Goal: Transaction & Acquisition: Purchase product/service

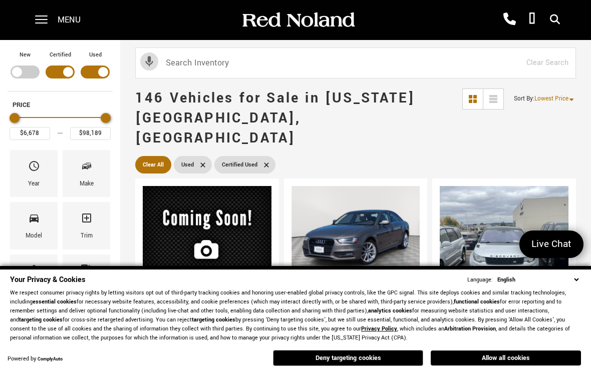
click at [338, 355] on button "Deny targeting cookies" at bounding box center [348, 358] width 150 height 16
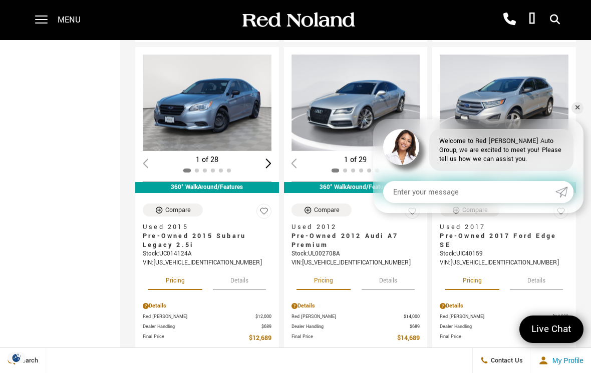
scroll to position [576, 0]
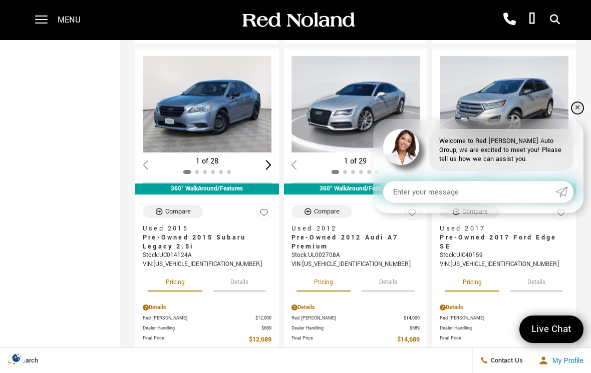
click at [579, 114] on link "✕" at bounding box center [577, 108] width 12 height 12
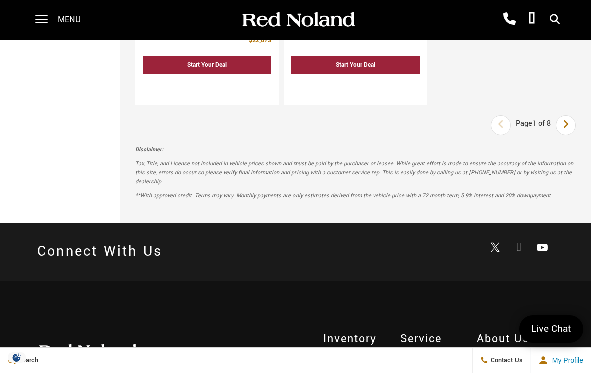
scroll to position [2758, 0]
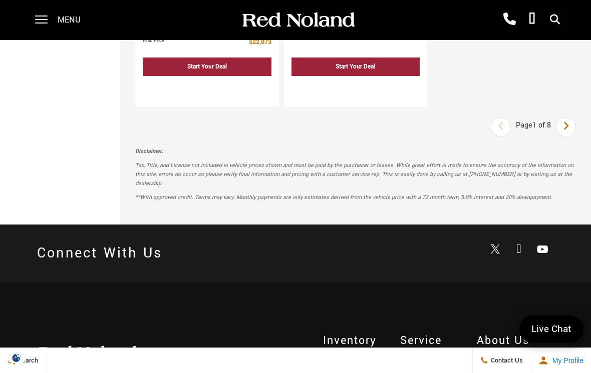
click at [565, 128] on icon "next page" at bounding box center [566, 126] width 7 height 16
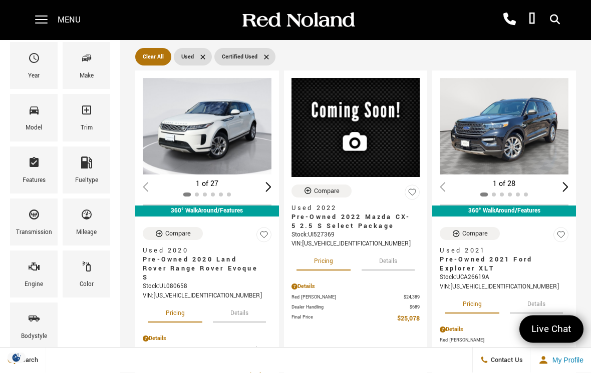
scroll to position [111, 0]
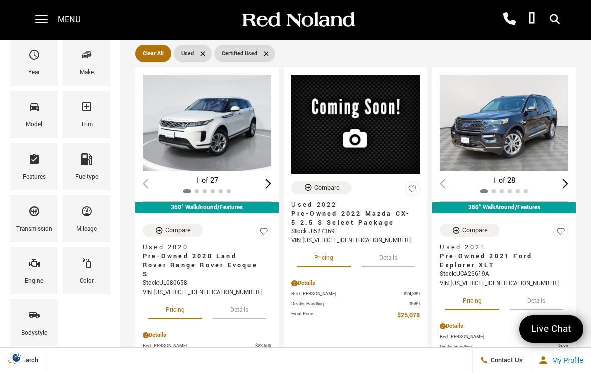
click at [542, 289] on button "Details" at bounding box center [536, 300] width 53 height 22
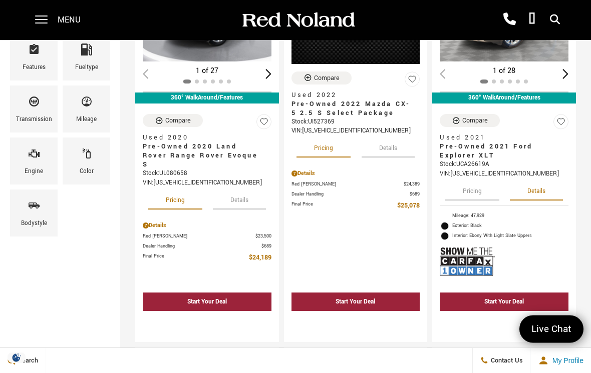
scroll to position [220, 0]
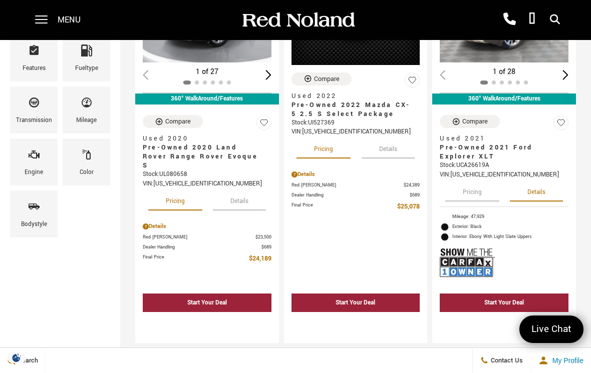
click at [469, 245] on img at bounding box center [466, 263] width 55 height 37
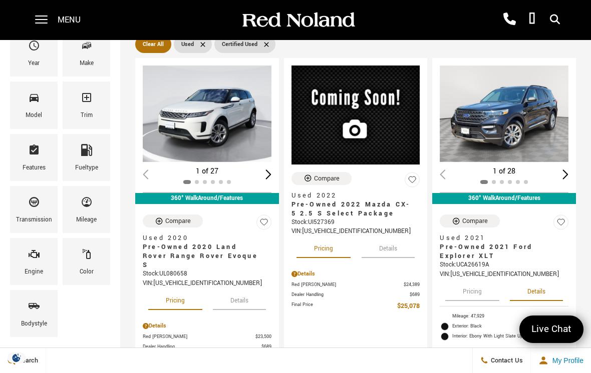
scroll to position [120, 0]
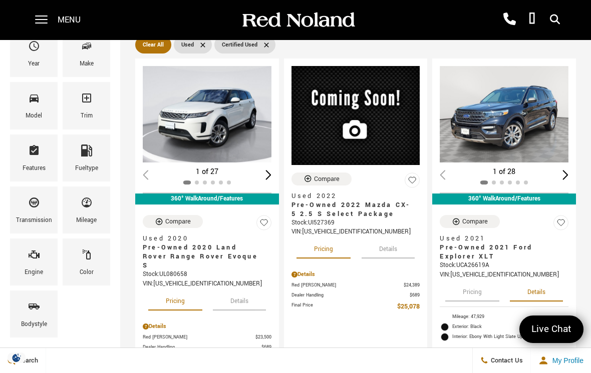
click at [519, 97] on img "1 / 2" at bounding box center [503, 114] width 129 height 97
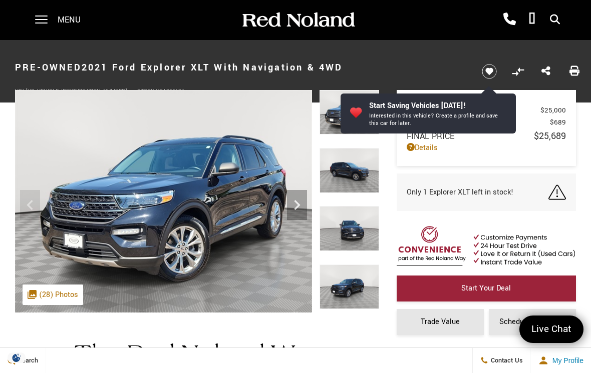
click at [235, 202] on img at bounding box center [163, 201] width 297 height 223
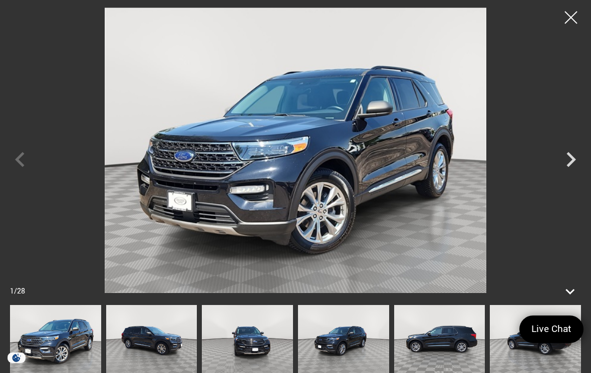
click at [569, 159] on icon "Next" at bounding box center [571, 160] width 30 height 30
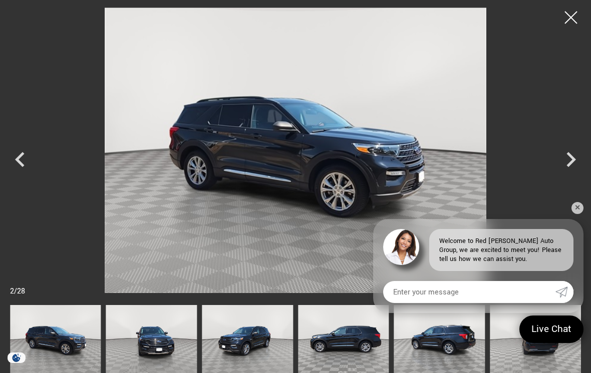
click at [572, 158] on icon "Next" at bounding box center [571, 159] width 10 height 15
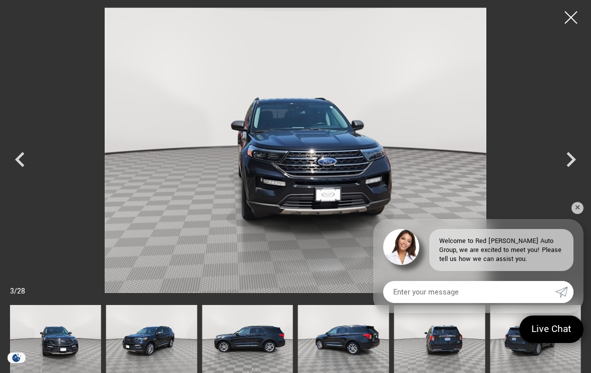
click at [574, 157] on icon "Next" at bounding box center [571, 160] width 30 height 30
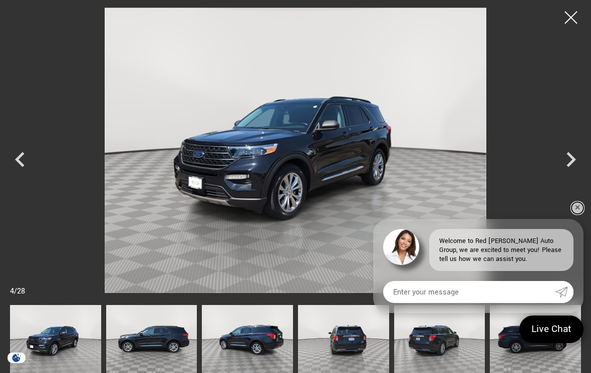
click at [579, 202] on link "✕" at bounding box center [577, 208] width 12 height 12
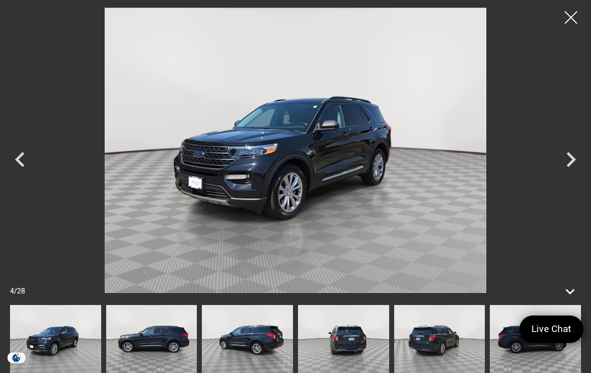
click at [569, 161] on icon "Next" at bounding box center [571, 160] width 30 height 30
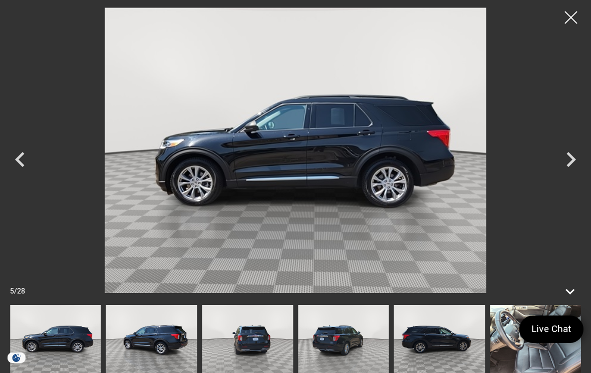
click at [570, 158] on icon "Next" at bounding box center [571, 160] width 30 height 30
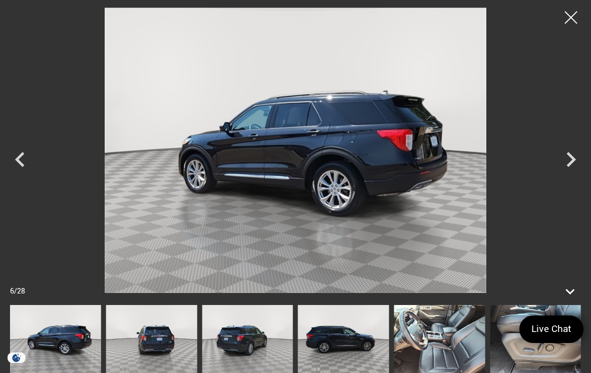
click at [572, 158] on icon "Next" at bounding box center [571, 159] width 10 height 15
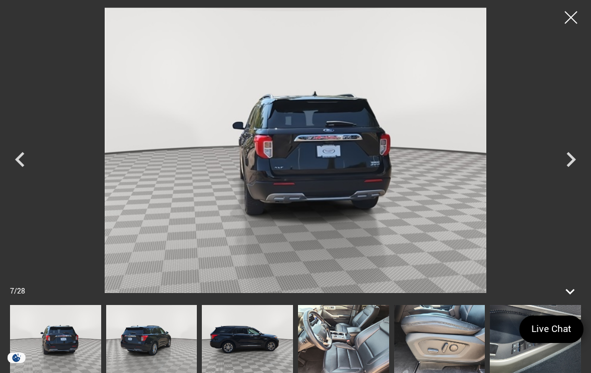
click at [570, 163] on icon "Next" at bounding box center [571, 159] width 10 height 15
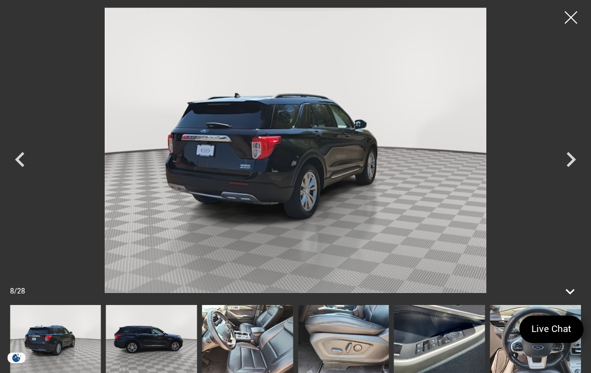
click at [570, 161] on icon "Next" at bounding box center [571, 160] width 30 height 30
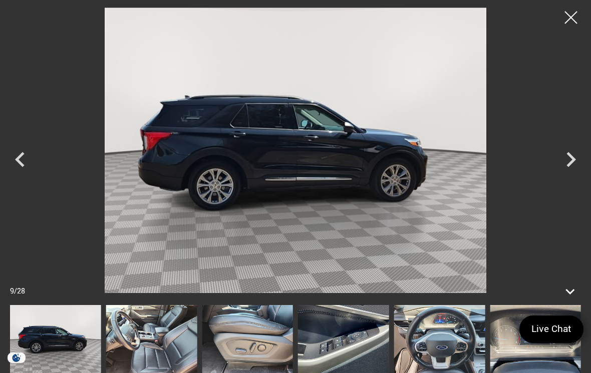
click at [573, 156] on icon "Next" at bounding box center [571, 160] width 30 height 30
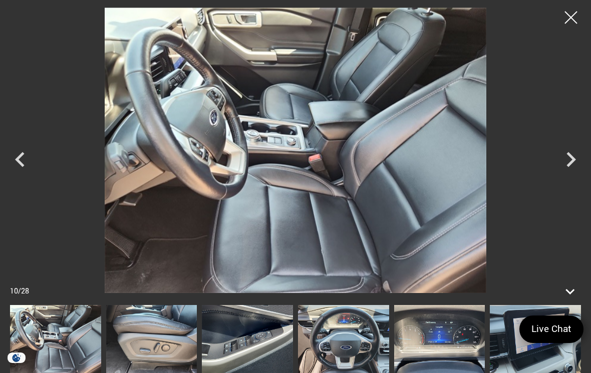
click at [571, 153] on icon "Next" at bounding box center [571, 160] width 30 height 30
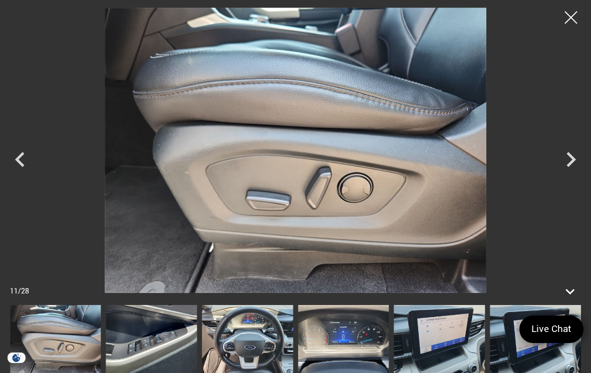
click at [566, 160] on icon "Next" at bounding box center [571, 160] width 30 height 30
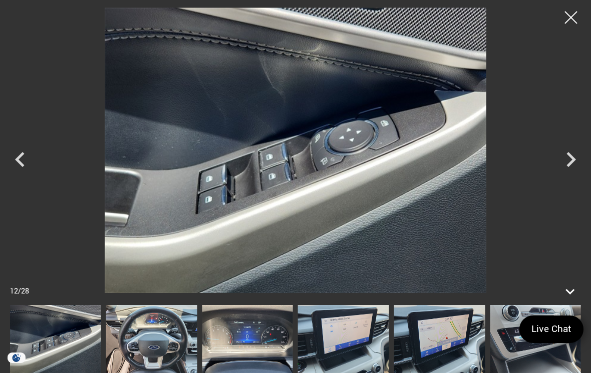
click at [569, 155] on icon "Next" at bounding box center [571, 159] width 10 height 15
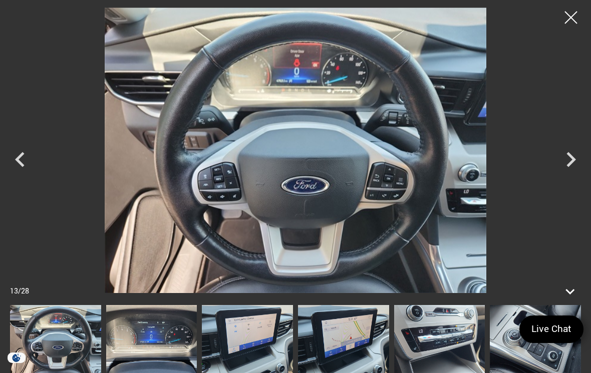
click at [569, 161] on icon "Next" at bounding box center [571, 160] width 30 height 30
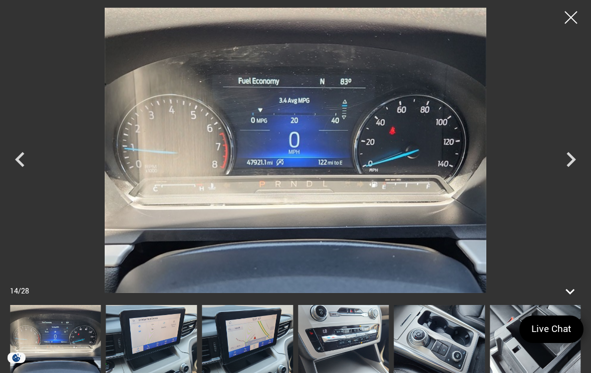
click at [568, 166] on icon "Next" at bounding box center [571, 159] width 10 height 15
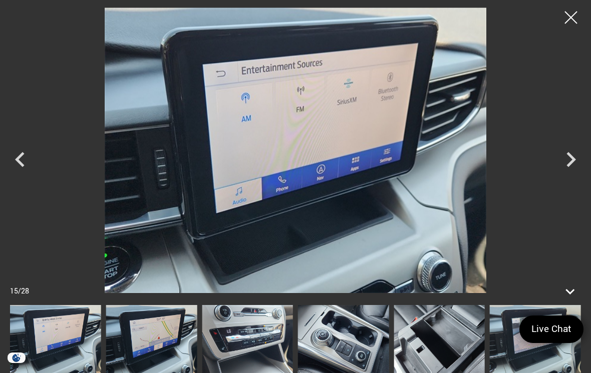
click at [574, 157] on icon "Next" at bounding box center [571, 160] width 30 height 30
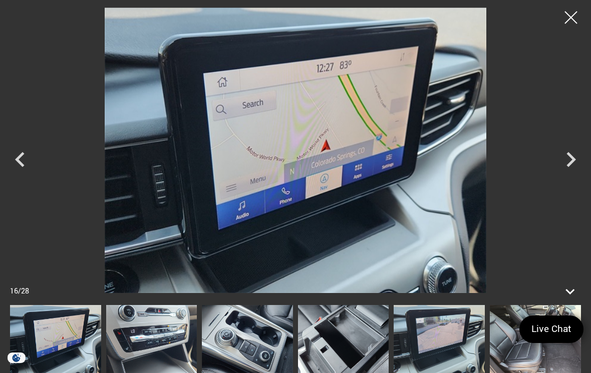
click at [570, 155] on icon "Next" at bounding box center [571, 159] width 10 height 15
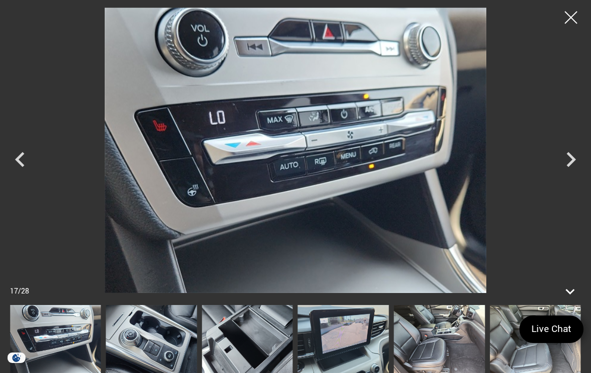
click at [577, 149] on icon "Next" at bounding box center [571, 160] width 30 height 30
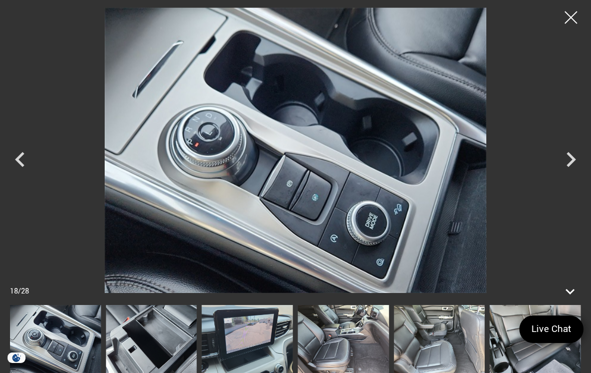
click at [569, 157] on icon "Next" at bounding box center [571, 160] width 30 height 30
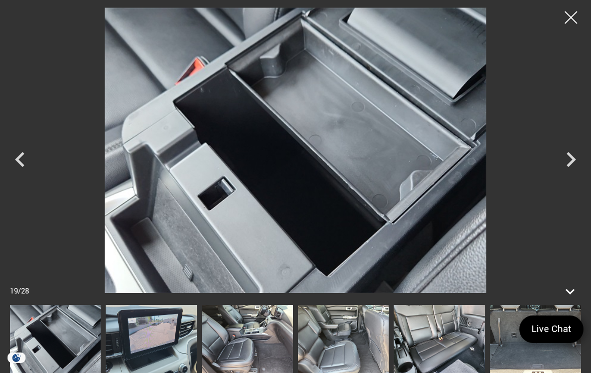
click at [568, 156] on icon "Next" at bounding box center [571, 160] width 30 height 30
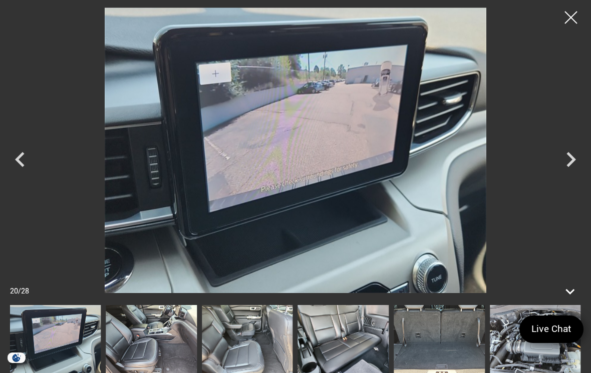
click at [570, 162] on icon "Next" at bounding box center [571, 160] width 30 height 30
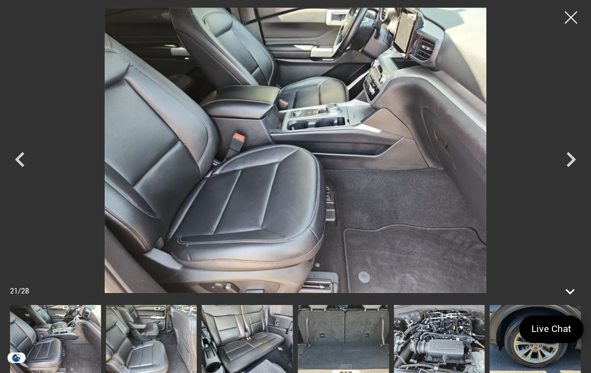
click at [569, 159] on icon "Next" at bounding box center [571, 160] width 30 height 30
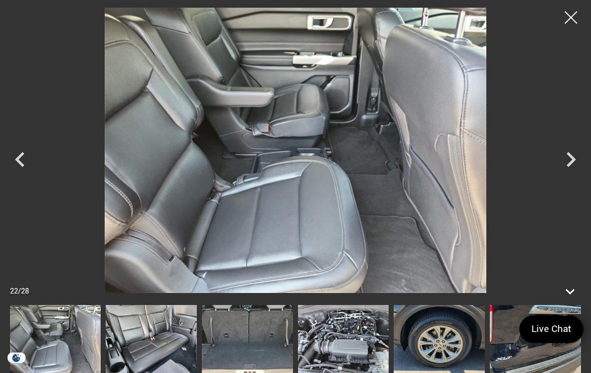
click at [569, 160] on icon "Next" at bounding box center [571, 160] width 30 height 30
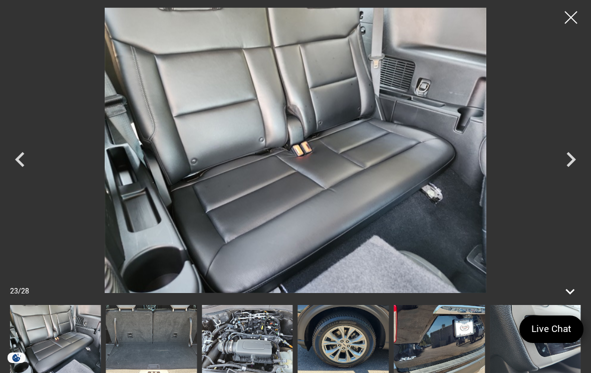
click at [568, 159] on icon "Next" at bounding box center [571, 160] width 30 height 30
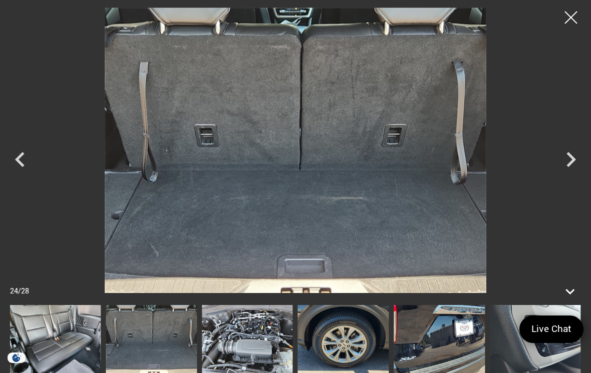
click at [567, 160] on icon "Next" at bounding box center [571, 160] width 30 height 30
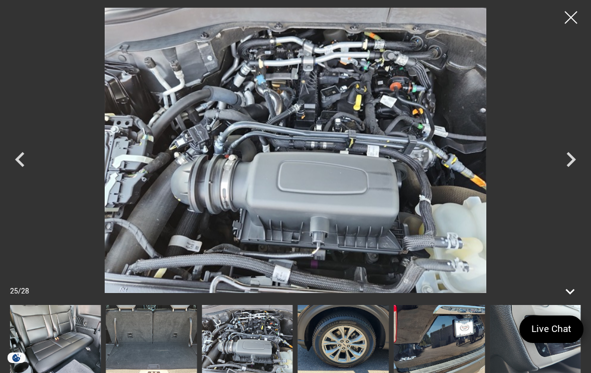
click at [568, 159] on icon "Next" at bounding box center [571, 160] width 30 height 30
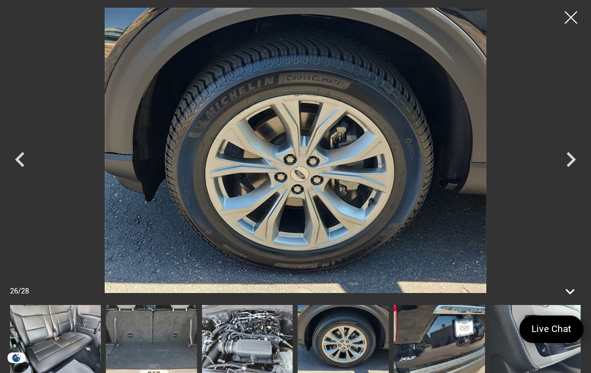
click at [573, 160] on icon "Next" at bounding box center [571, 159] width 10 height 15
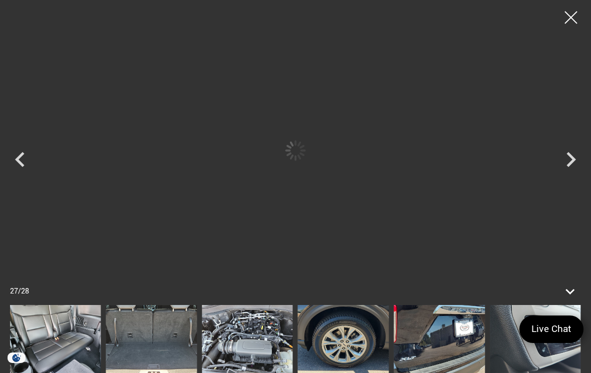
click at [570, 160] on icon "Next" at bounding box center [571, 160] width 30 height 30
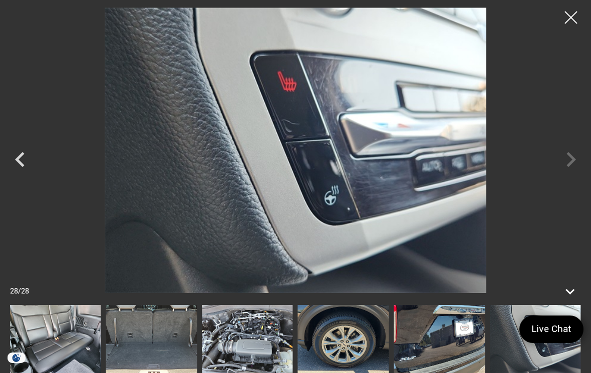
click at [11, 163] on icon "Previous" at bounding box center [20, 160] width 30 height 30
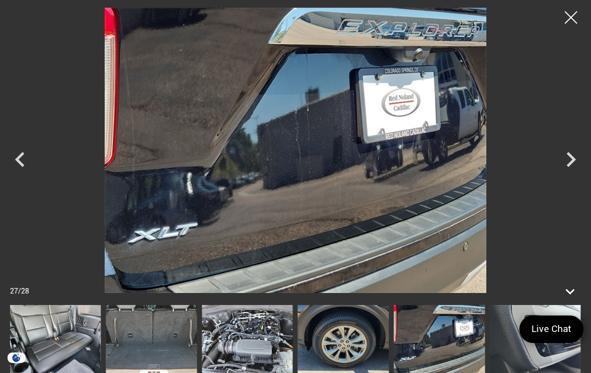
click at [569, 160] on icon "Next" at bounding box center [571, 160] width 30 height 30
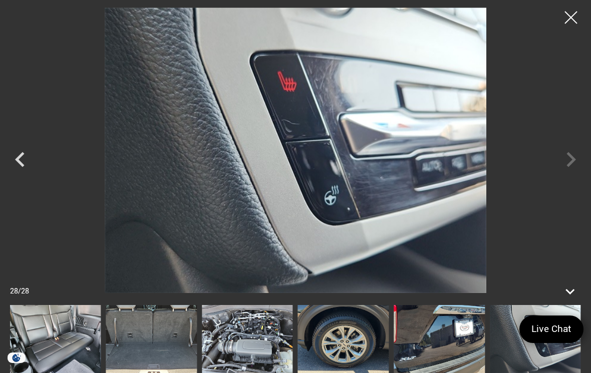
click at [571, 154] on div at bounding box center [295, 151] width 591 height 286
click at [567, 21] on div at bounding box center [570, 17] width 25 height 25
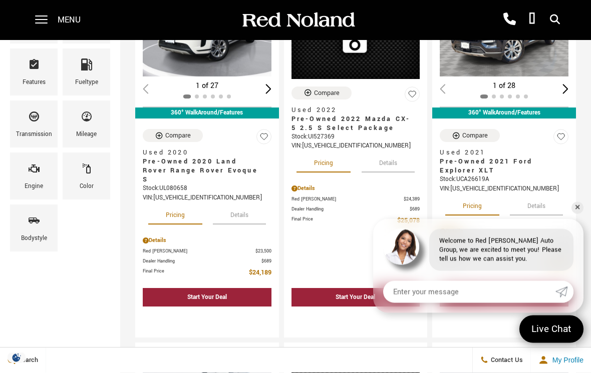
scroll to position [206, 0]
click at [575, 214] on link "✕" at bounding box center [577, 208] width 12 height 12
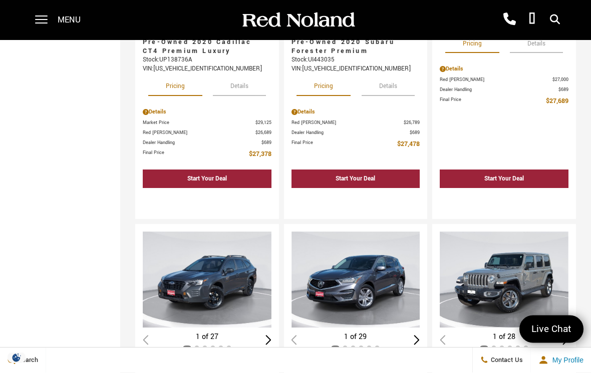
scroll to position [1058, 0]
click at [369, 129] on span "Dealer Handling" at bounding box center [350, 133] width 119 height 8
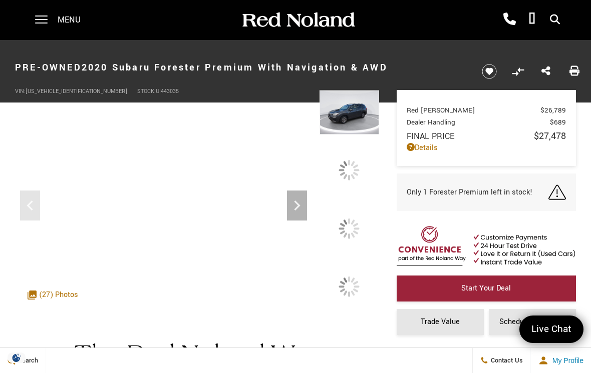
click at [355, 239] on div at bounding box center [348, 228] width 21 height 21
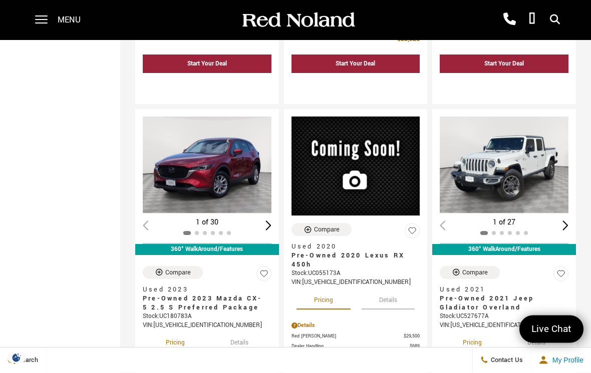
scroll to position [1544, 0]
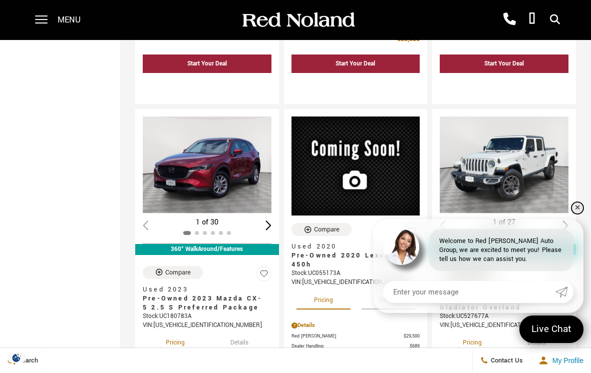
click at [578, 214] on link "✕" at bounding box center [577, 208] width 12 height 12
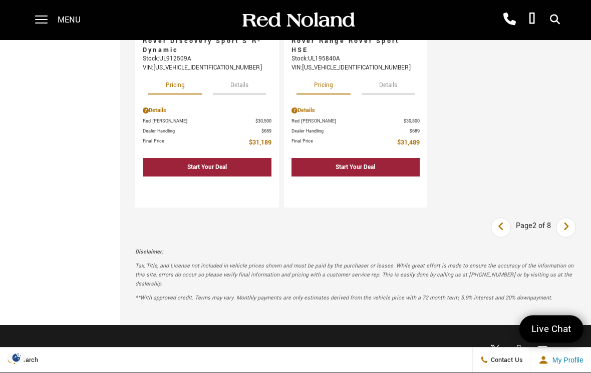
scroll to position [2595, 0]
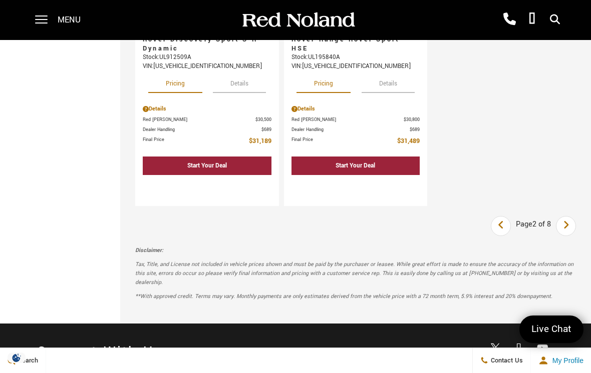
click at [568, 228] on icon "next page" at bounding box center [566, 225] width 7 height 16
